Goal: Navigation & Orientation: Understand site structure

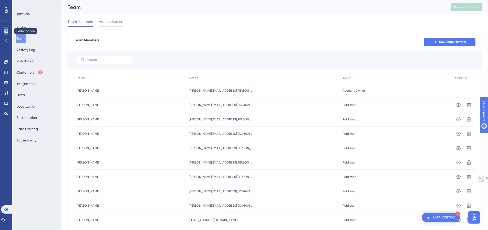
click at [7, 32] on icon at bounding box center [6, 31] width 4 height 4
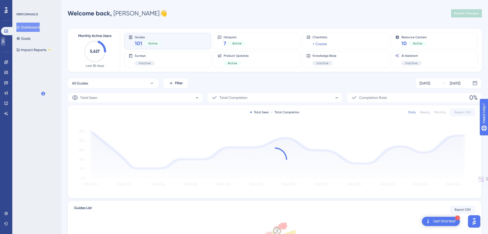
click at [5, 43] on icon at bounding box center [3, 41] width 4 height 4
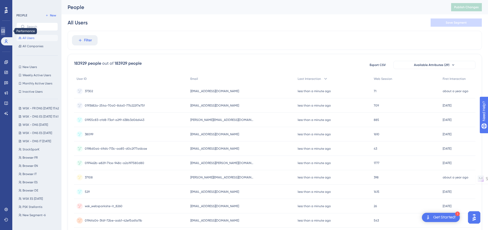
click at [5, 33] on link at bounding box center [3, 31] width 4 height 8
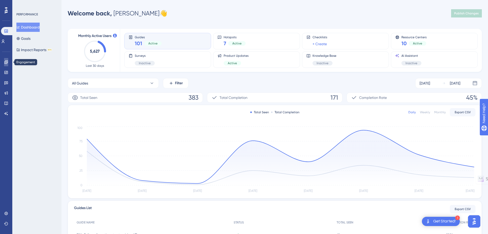
click at [6, 63] on icon at bounding box center [6, 62] width 4 height 4
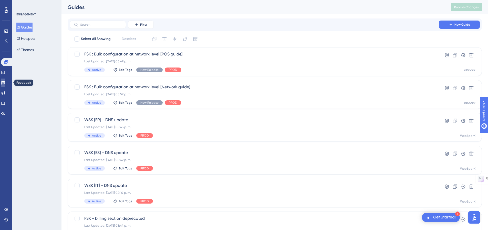
click at [5, 84] on icon at bounding box center [3, 83] width 4 height 4
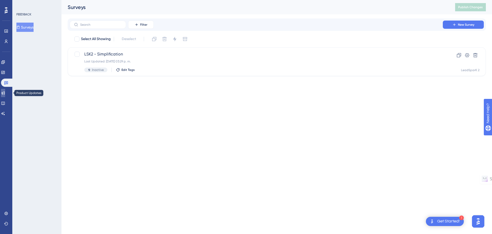
click at [5, 94] on icon at bounding box center [3, 93] width 4 height 4
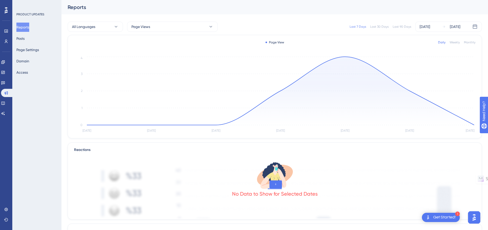
click at [21, 45] on div "Reports Posts Page Settings Domain Access" at bounding box center [37, 50] width 42 height 54
click at [22, 41] on button "Posts" at bounding box center [20, 38] width 8 height 9
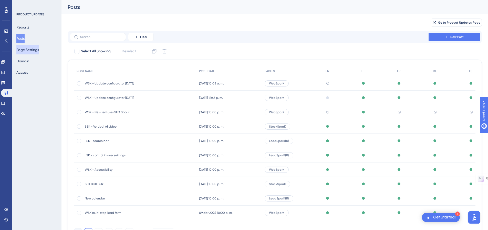
click at [33, 53] on button "Page Settings" at bounding box center [27, 49] width 23 height 9
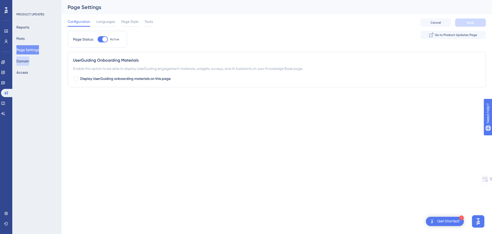
click at [29, 59] on button "Domain" at bounding box center [22, 60] width 13 height 9
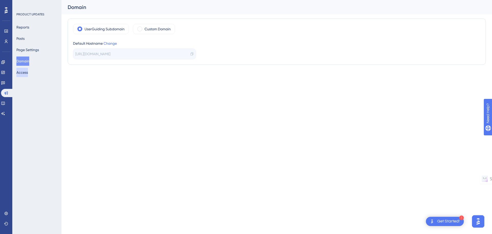
click at [28, 75] on button "Access" at bounding box center [22, 72] width 12 height 9
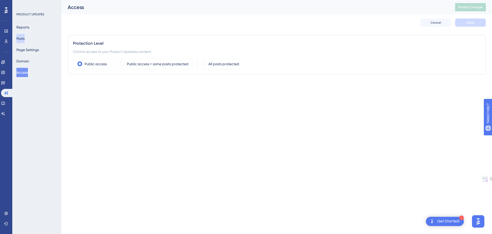
click at [25, 37] on button "Posts" at bounding box center [20, 38] width 8 height 9
